Goal: Browse casually

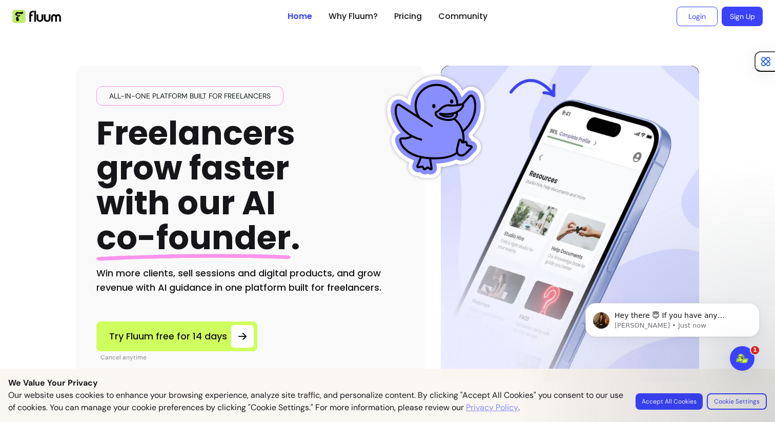
scroll to position [23, 0]
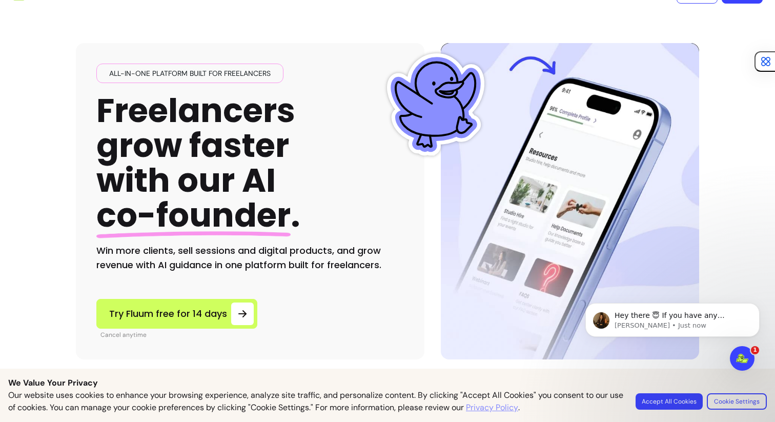
click at [684, 401] on button "Accept All Cookies" at bounding box center [669, 401] width 67 height 16
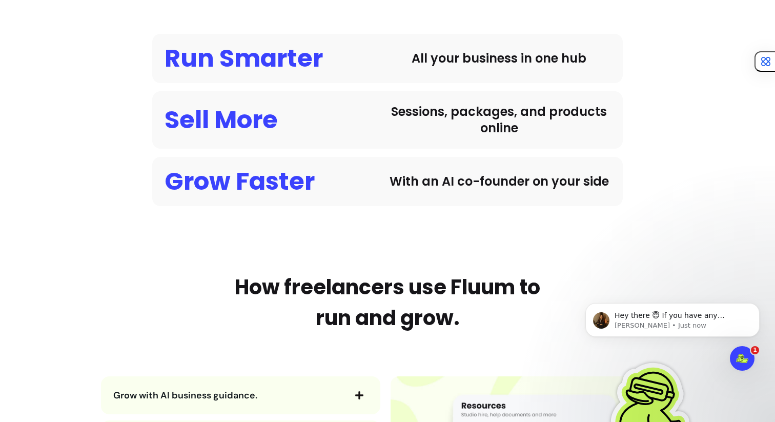
scroll to position [843, 0]
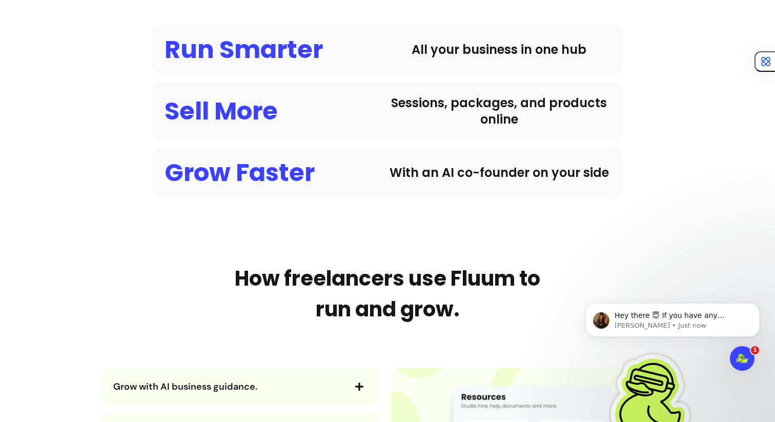
click at [471, 97] on div "Sessions, packages, and products online" at bounding box center [499, 111] width 223 height 33
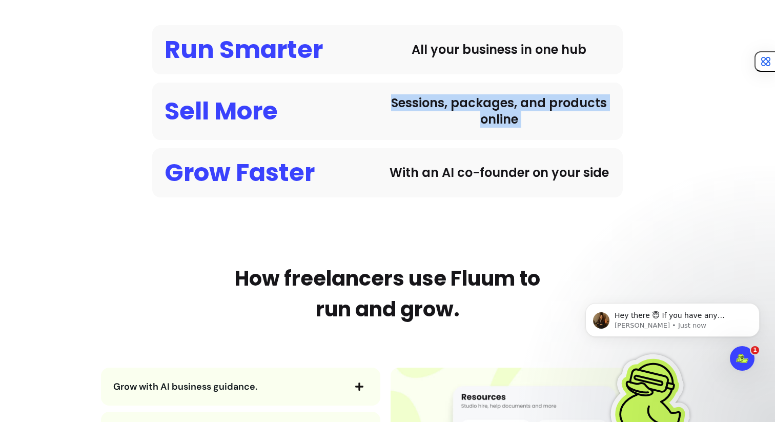
click at [499, 106] on div "Sessions, packages, and products online" at bounding box center [499, 111] width 223 height 33
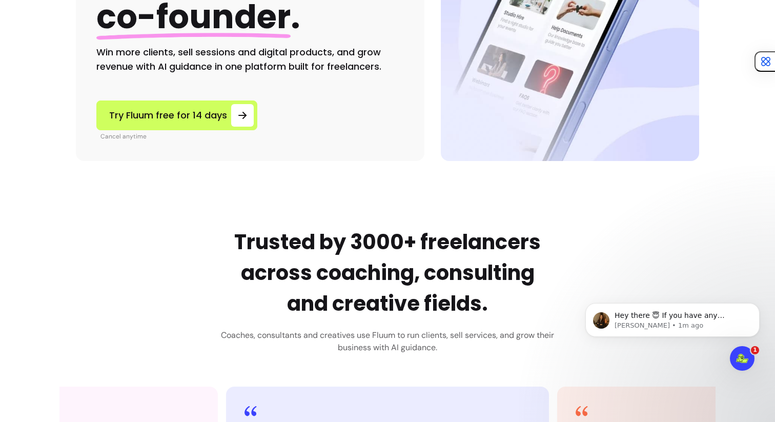
scroll to position [0, 0]
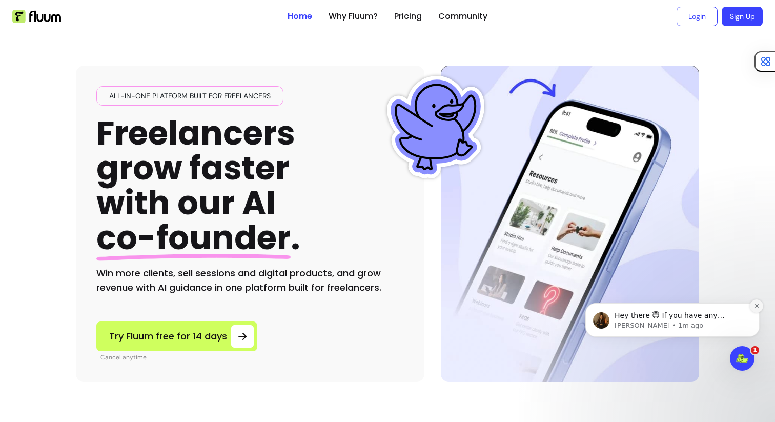
click at [755, 303] on icon "Dismiss notification" at bounding box center [757, 306] width 6 height 6
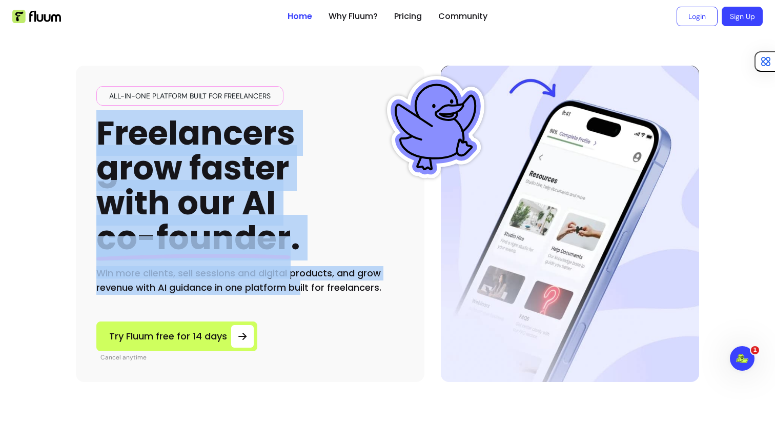
drag, startPoint x: 96, startPoint y: 129, endPoint x: 298, endPoint y: 284, distance: 254.8
click at [298, 284] on div "All-in-one platform built for freelancers Freelancers grow faster with our AI c…" at bounding box center [250, 190] width 308 height 209
drag, startPoint x: 377, startPoint y: 295, endPoint x: 62, endPoint y: 136, distance: 353.3
click at [62, 136] on div "All-in-one platform built for freelancers Freelancers grow faster with our AI c…" at bounding box center [387, 207] width 656 height 349
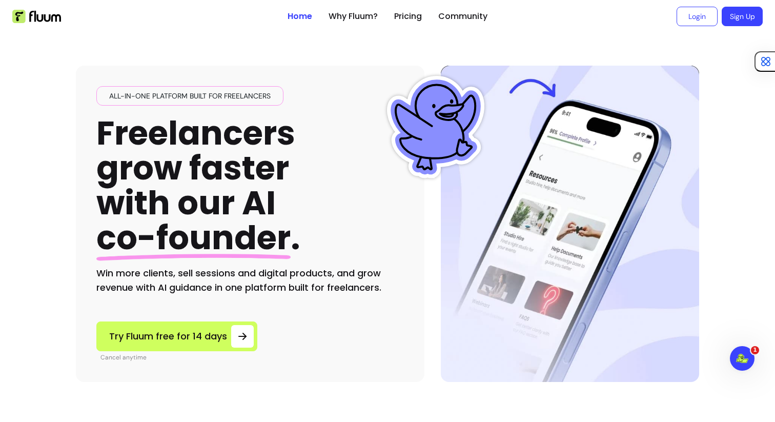
click at [83, 136] on div "All-in-one platform built for freelancers Freelancers grow faster with our AI c…" at bounding box center [250, 224] width 349 height 316
